Goal: Task Accomplishment & Management: Manage account settings

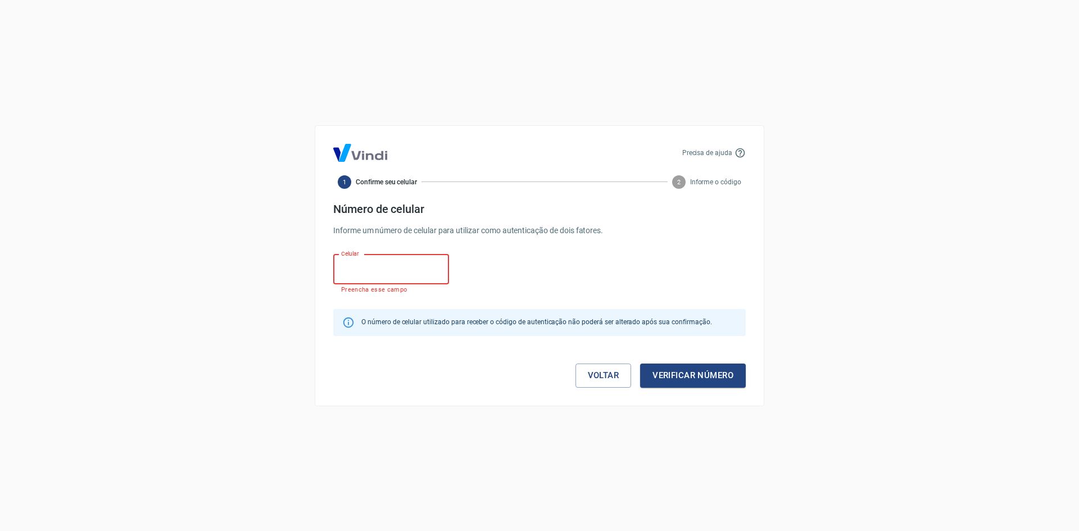
click at [363, 269] on input "Celular" at bounding box center [391, 269] width 116 height 30
type input "(9"
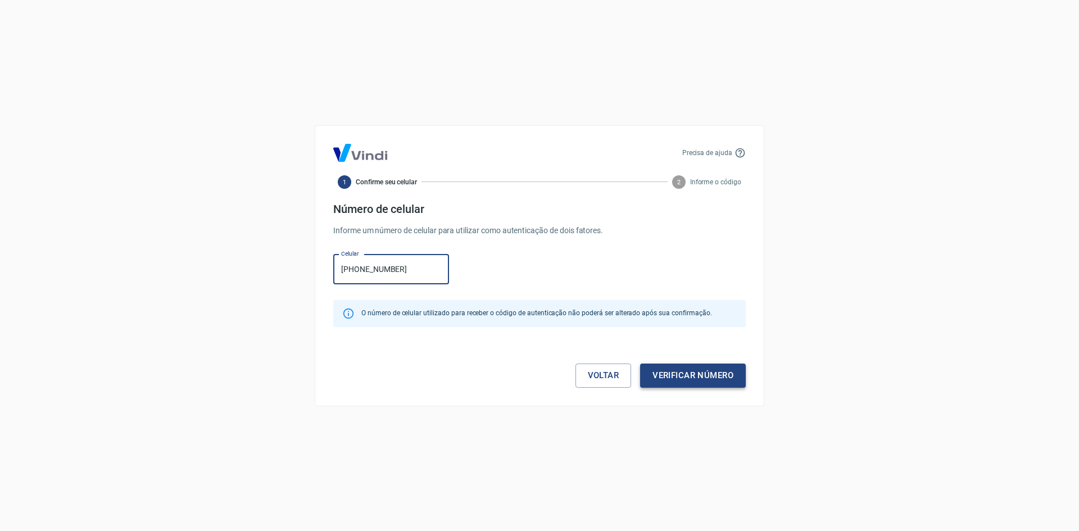
type input "[PHONE_NUMBER]"
click at [671, 374] on button "Verificar número" at bounding box center [693, 375] width 106 height 24
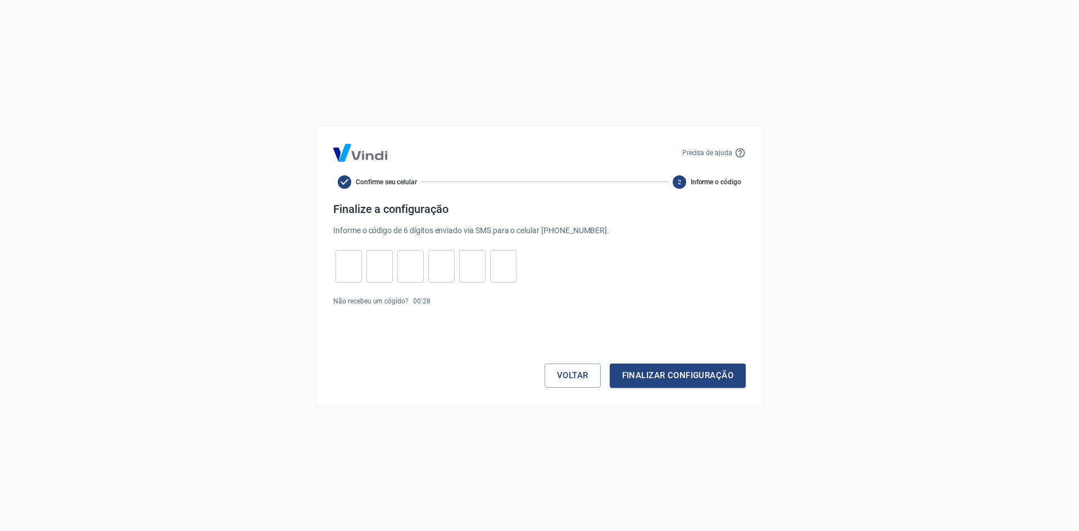
click at [348, 271] on input "tel" at bounding box center [348, 266] width 26 height 24
type input "0"
type input "6"
type input "4"
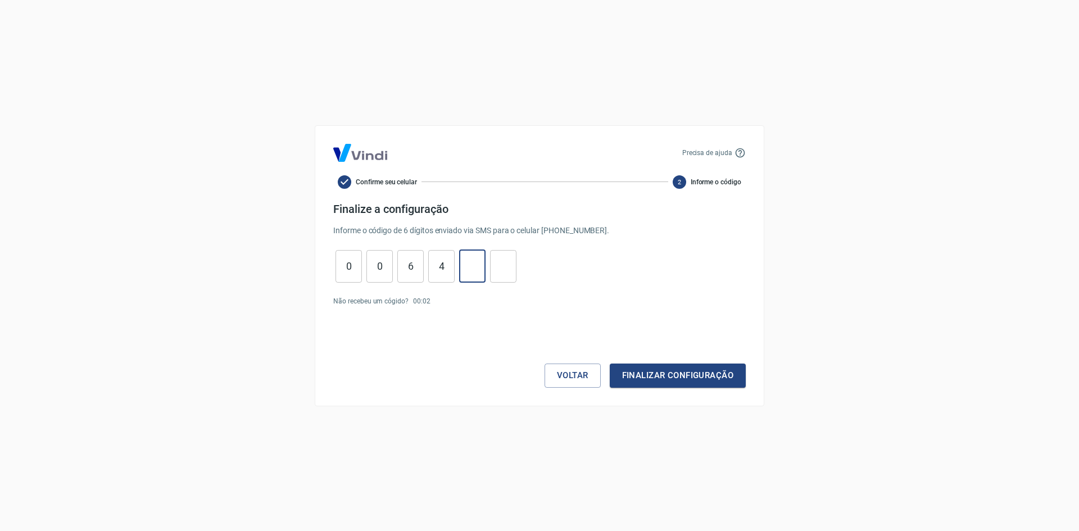
type input "2"
type input "7"
click at [650, 380] on button "Finalizar configuração" at bounding box center [677, 375] width 136 height 24
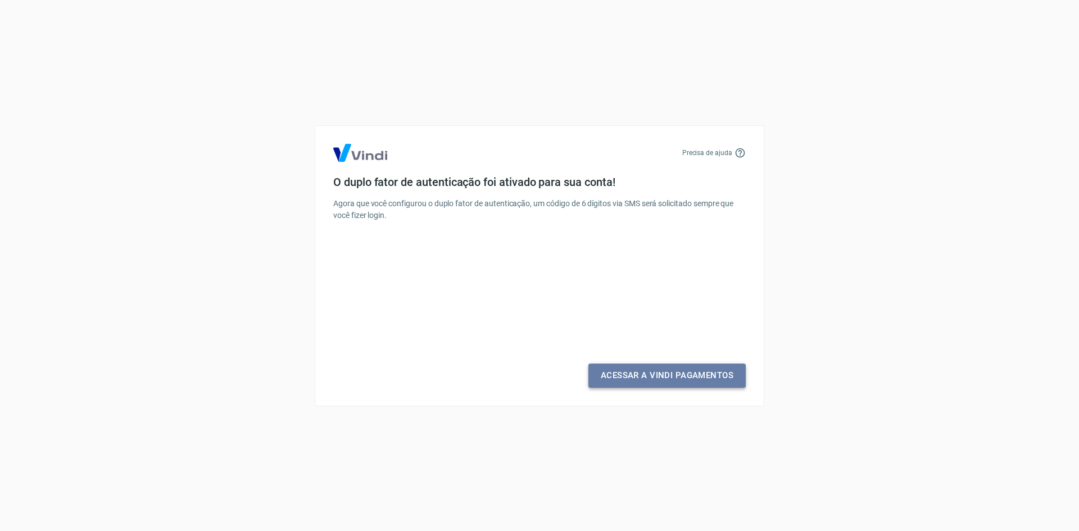
click at [650, 380] on link "Acessar a Vindi Pagamentos" at bounding box center [666, 375] width 157 height 24
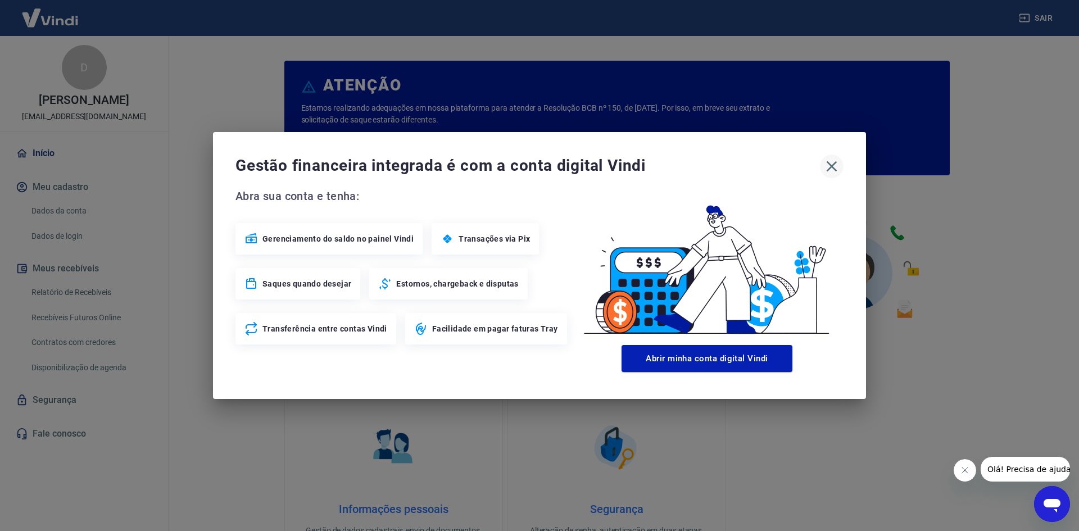
click at [834, 171] on icon "button" at bounding box center [831, 166] width 18 height 18
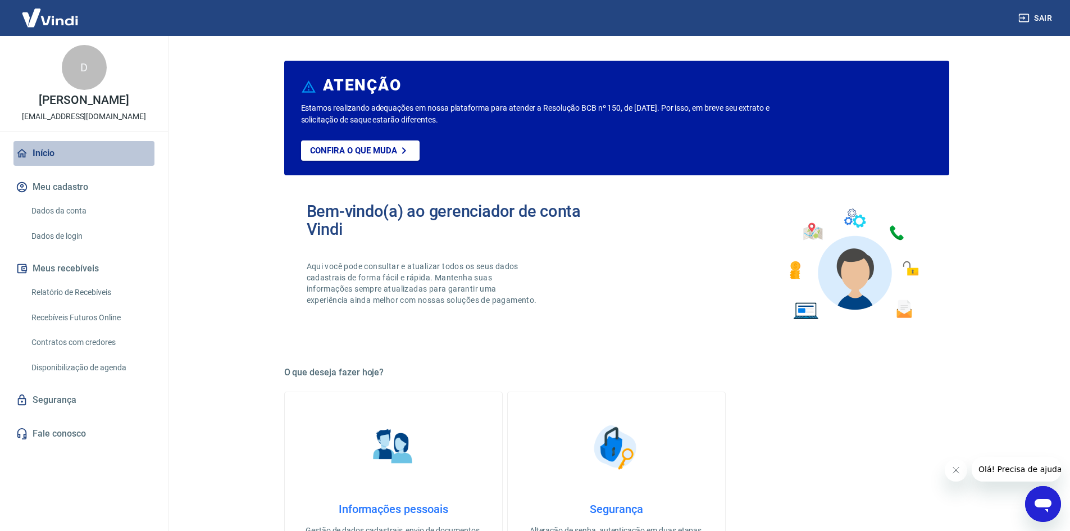
click at [46, 158] on link "Início" at bounding box center [83, 153] width 141 height 25
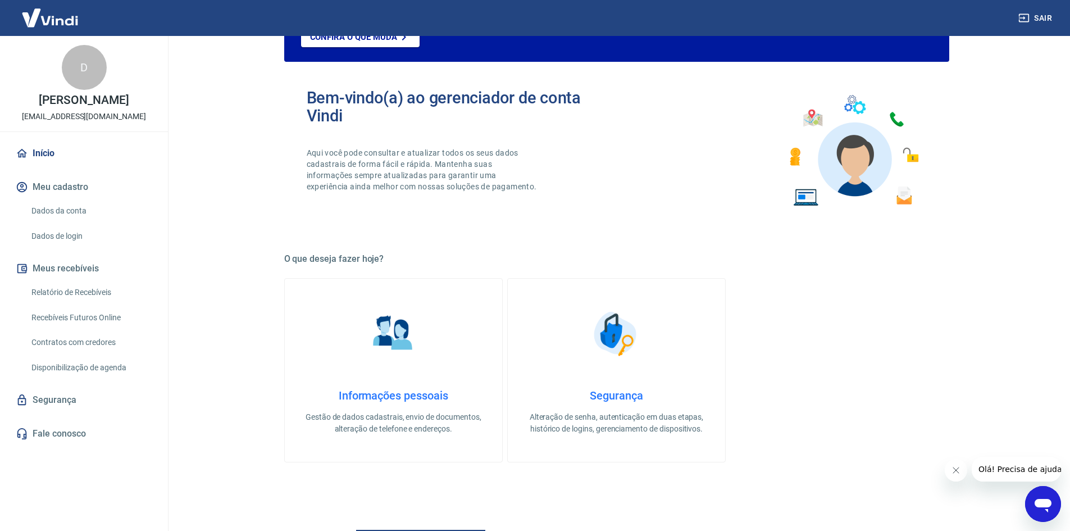
scroll to position [112, 0]
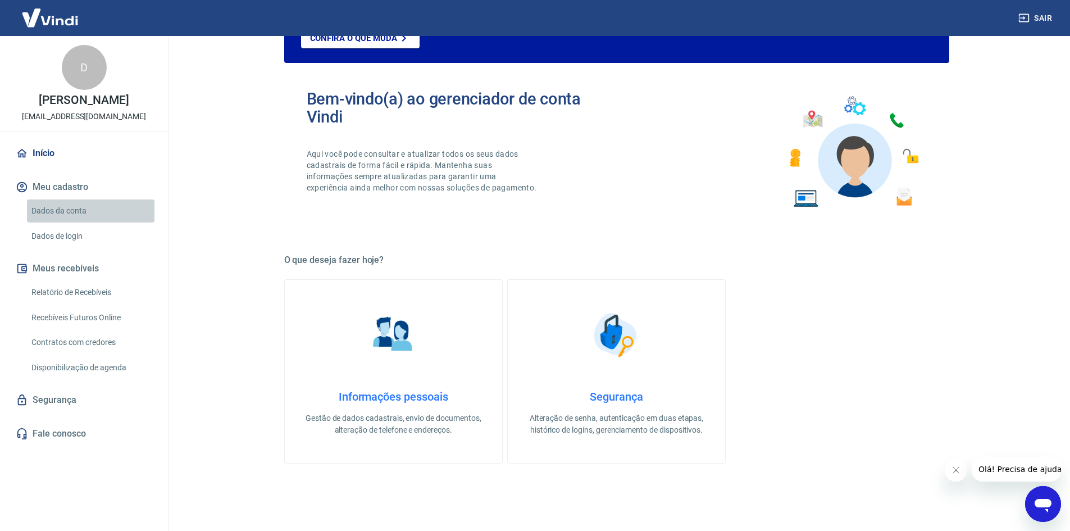
click at [68, 211] on link "Dados da conta" at bounding box center [91, 210] width 128 height 23
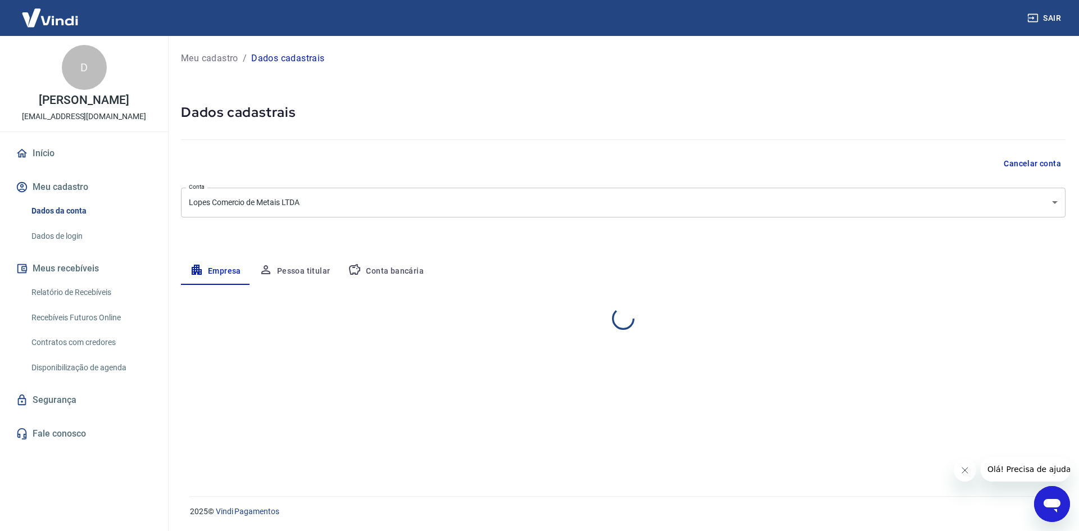
select select "SC"
select select "business"
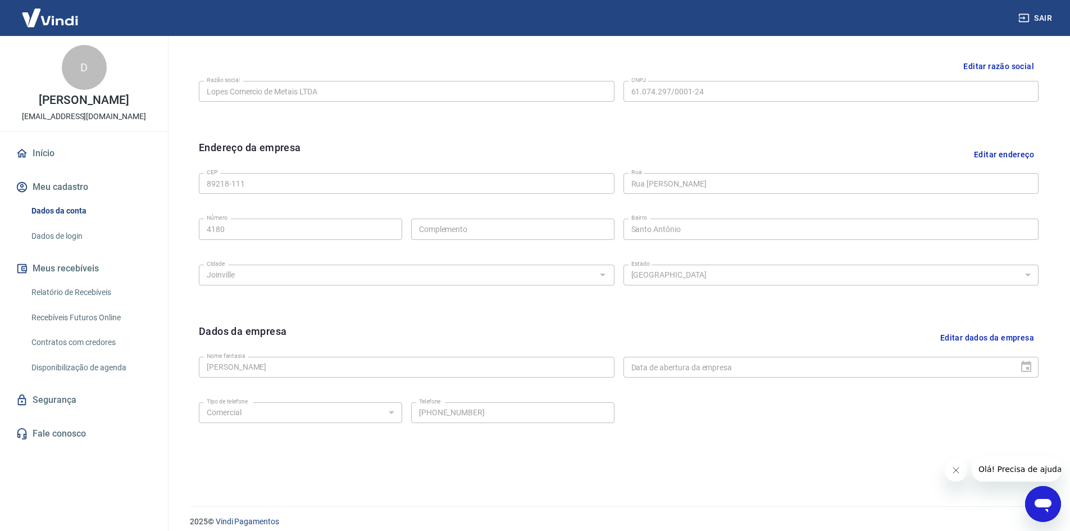
scroll to position [279, 0]
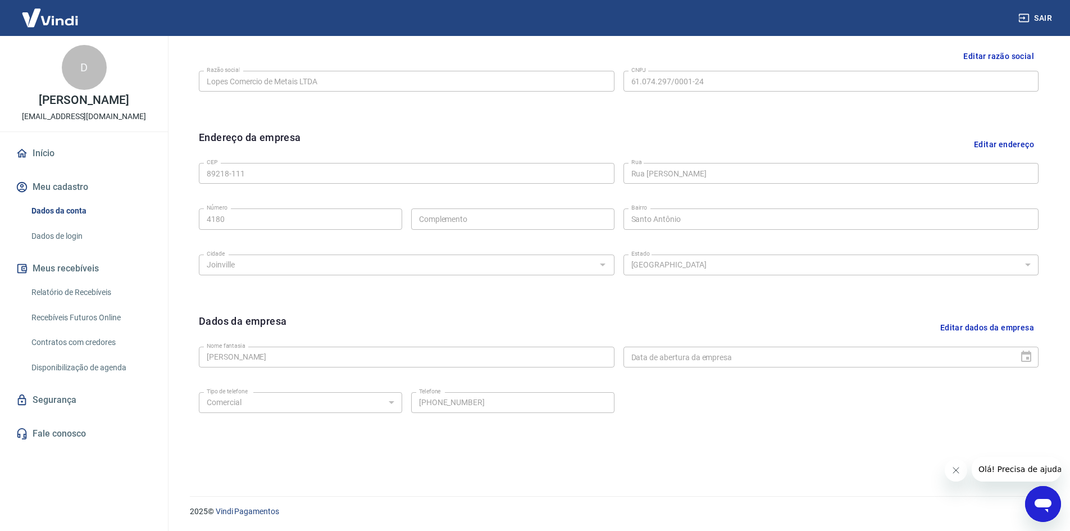
click at [83, 233] on link "Dados de login" at bounding box center [91, 236] width 128 height 23
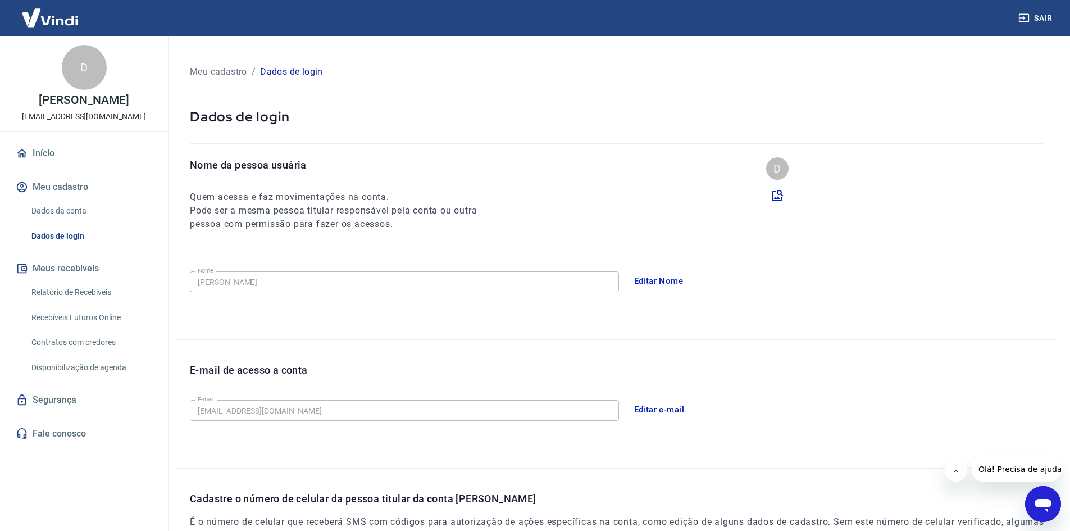
click at [75, 316] on link "Recebíveis Futuros Online" at bounding box center [91, 317] width 128 height 23
click at [45, 142] on link "Início" at bounding box center [83, 153] width 141 height 25
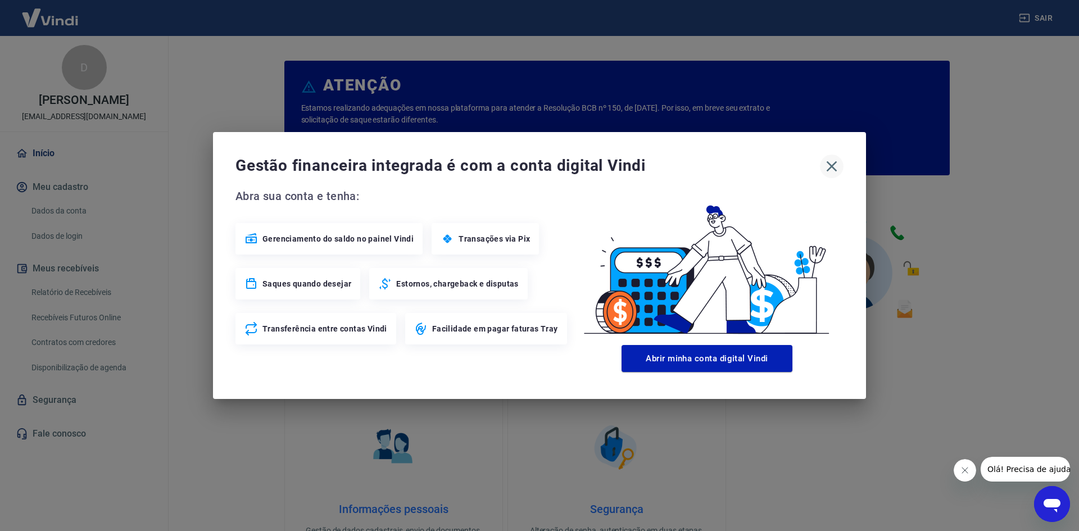
click at [840, 165] on icon "button" at bounding box center [831, 166] width 18 height 18
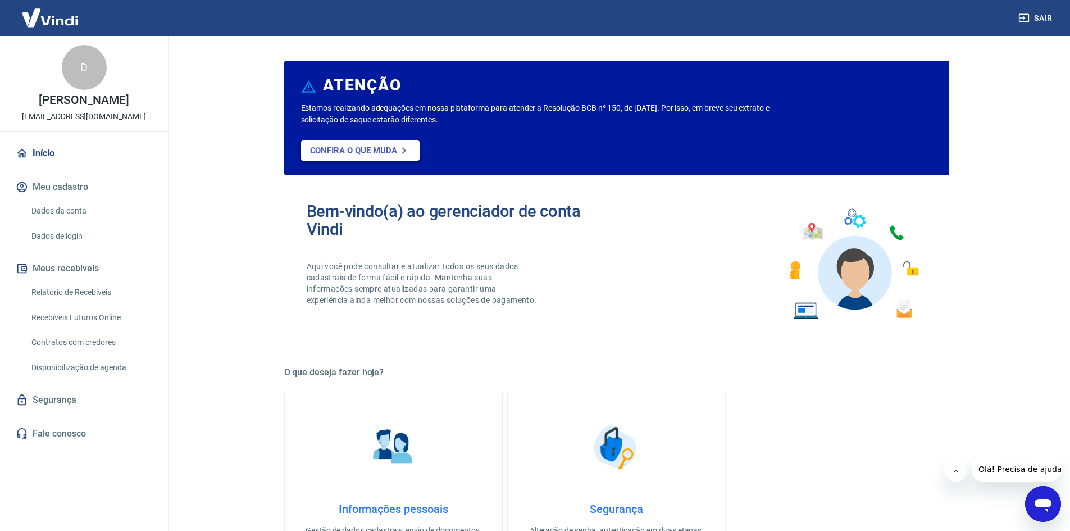
click at [348, 153] on p "Confira o que muda" at bounding box center [353, 150] width 87 height 10
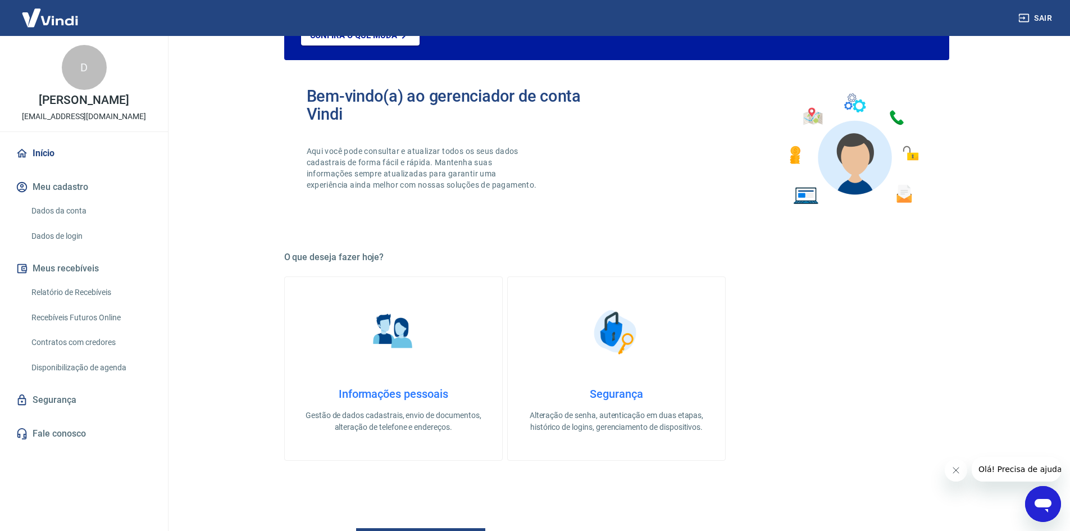
scroll to position [169, 0]
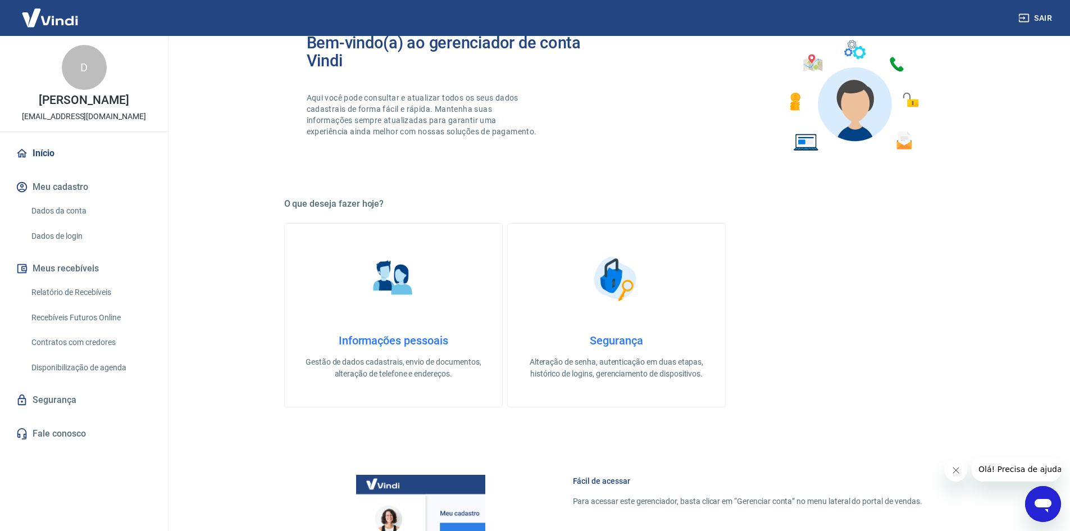
click at [90, 189] on button "Meu cadastro" at bounding box center [83, 187] width 141 height 25
click at [53, 158] on link "Início" at bounding box center [83, 153] width 141 height 25
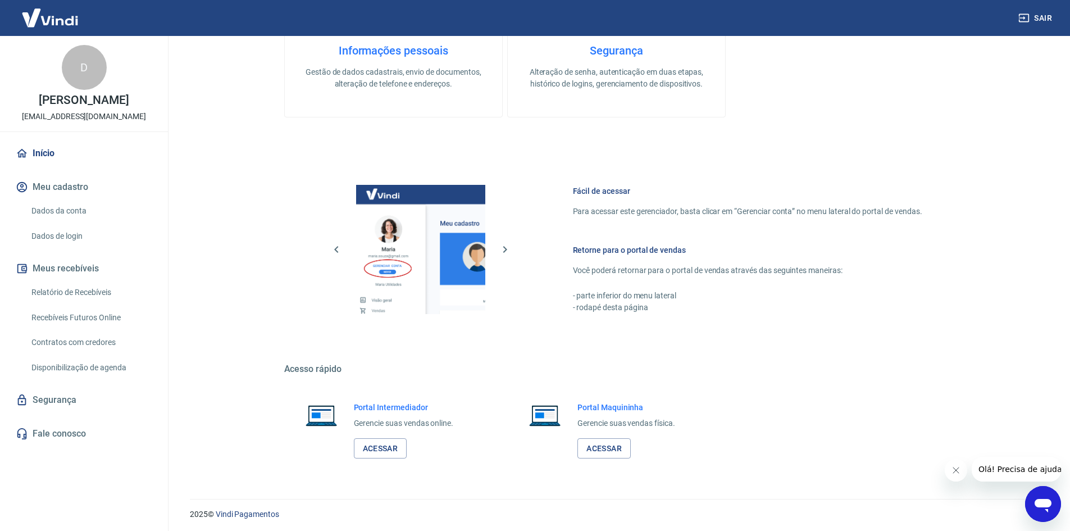
scroll to position [461, 0]
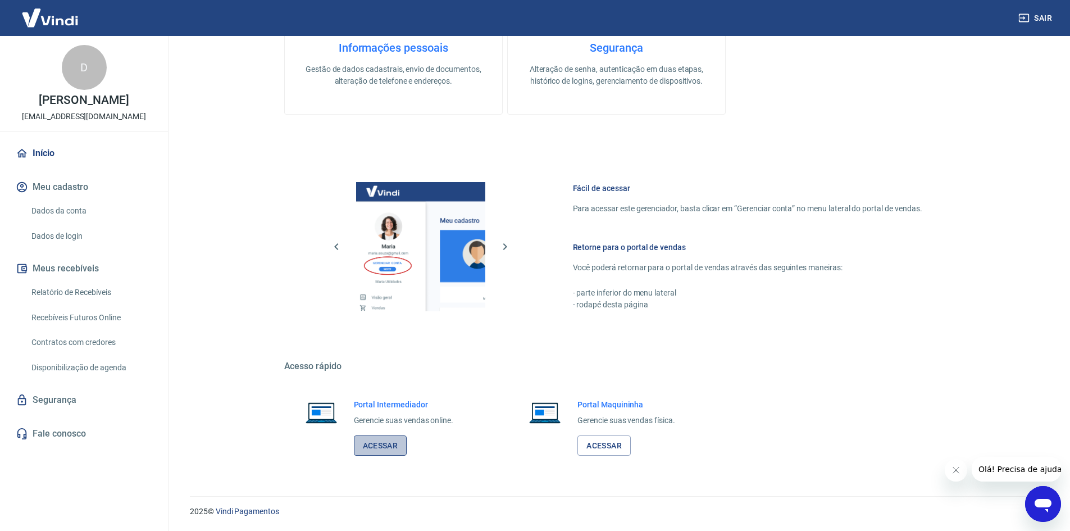
click at [378, 443] on link "Acessar" at bounding box center [380, 445] width 53 height 21
